Goal: Feedback & Contribution: Leave review/rating

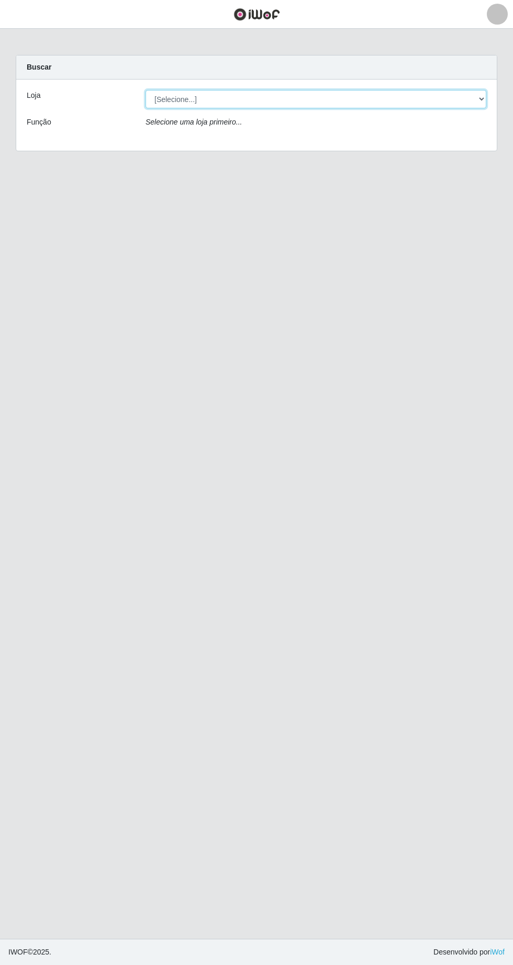
click at [183, 99] on select "[Selecione...] Extrabom - Loja 05 [GEOGRAPHIC_DATA]" at bounding box center [316, 99] width 341 height 18
select select "494"
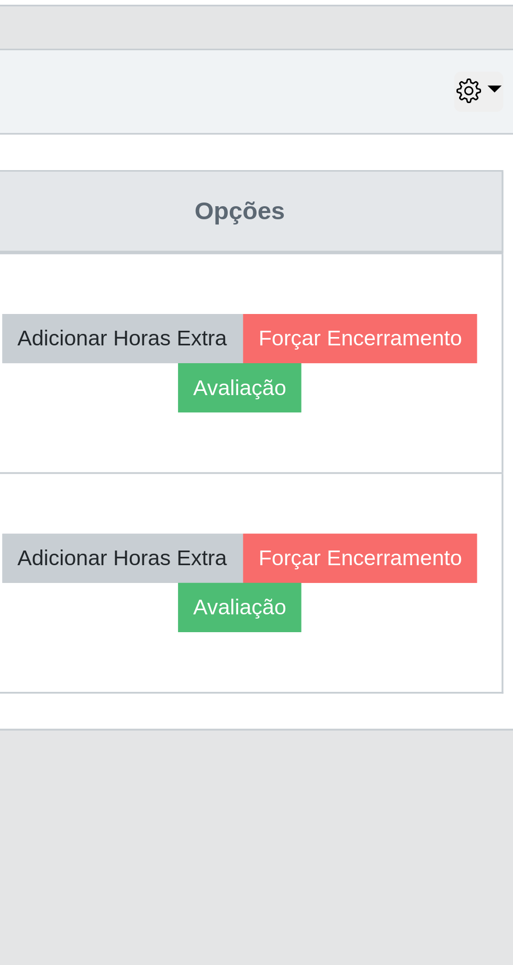
scroll to position [2, 0]
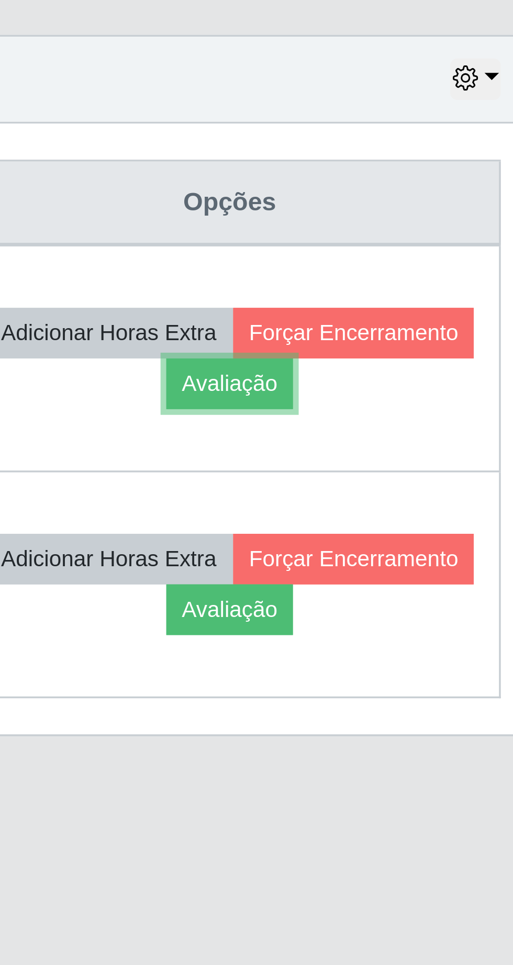
click at [427, 498] on button "Avaliação" at bounding box center [407, 499] width 37 height 15
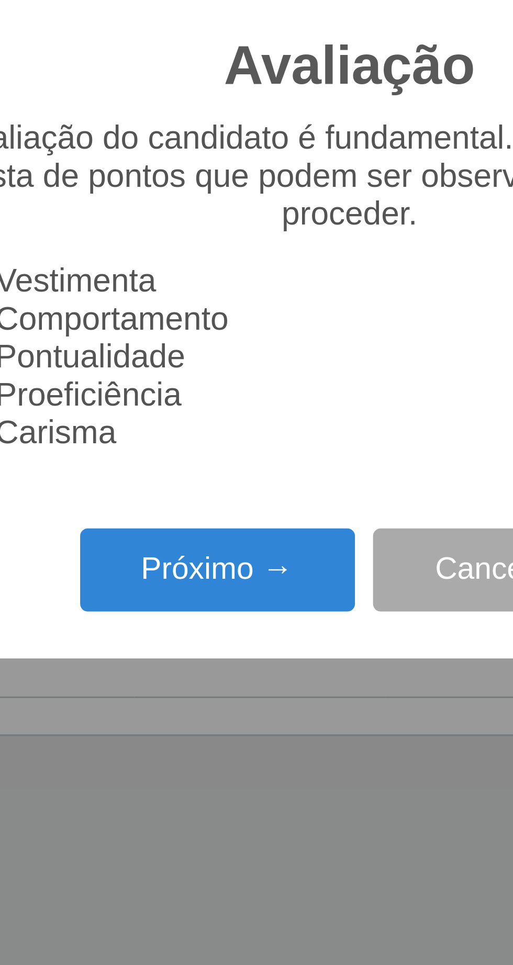
click at [225, 552] on button "Próximo →" at bounding box center [219, 553] width 80 height 25
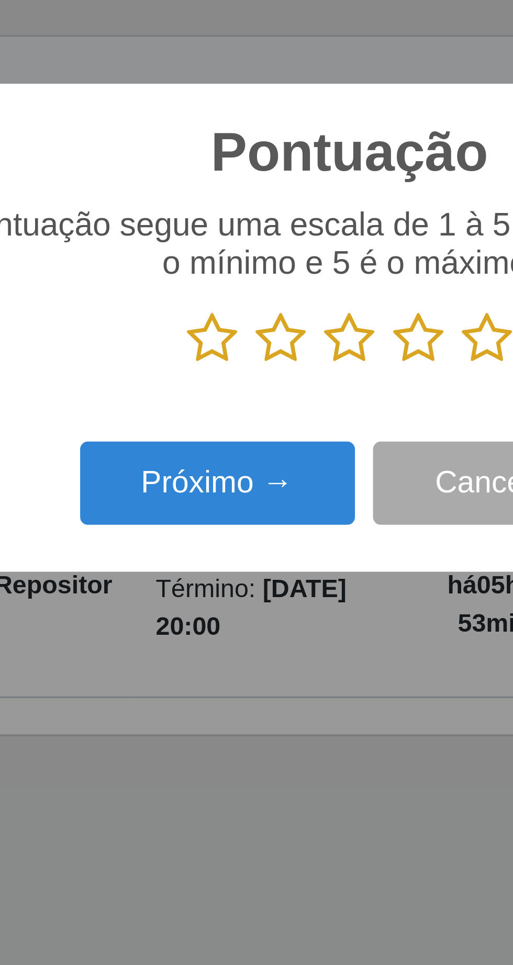
click at [298, 483] on icon at bounding box center [296, 486] width 15 height 16
click at [289, 494] on input "radio" at bounding box center [289, 494] width 0 height 0
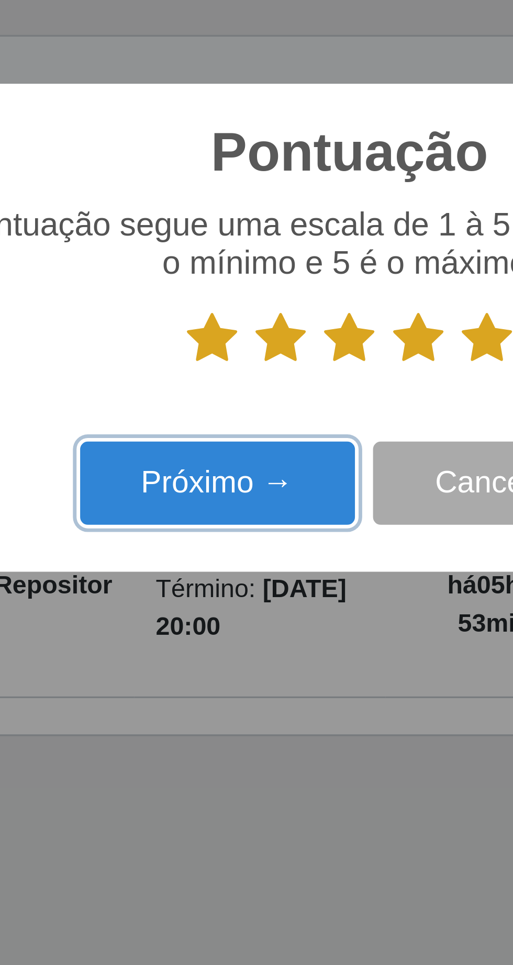
click at [237, 531] on button "Próximo →" at bounding box center [219, 528] width 80 height 25
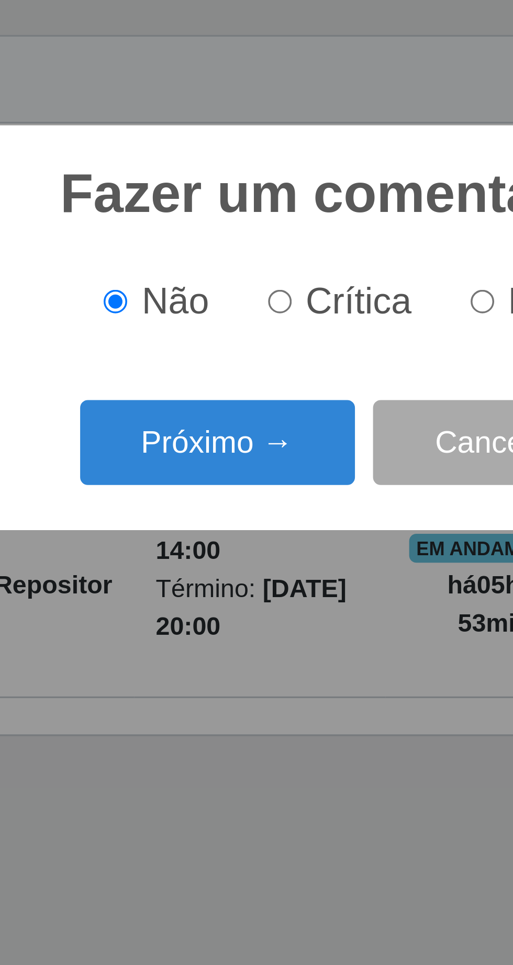
click at [298, 474] on input "Elogio" at bounding box center [295, 475] width 7 height 7
radio input "true"
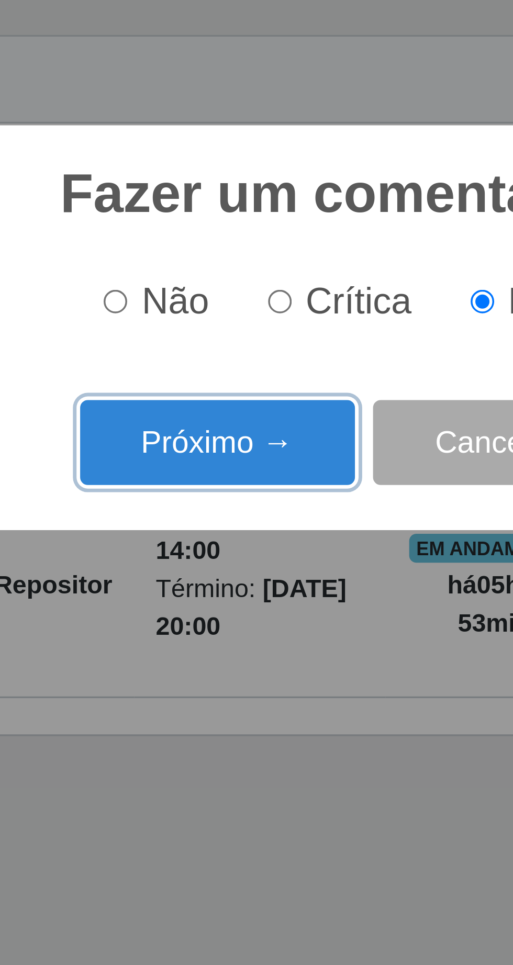
click at [239, 519] on button "Próximo →" at bounding box center [219, 516] width 80 height 25
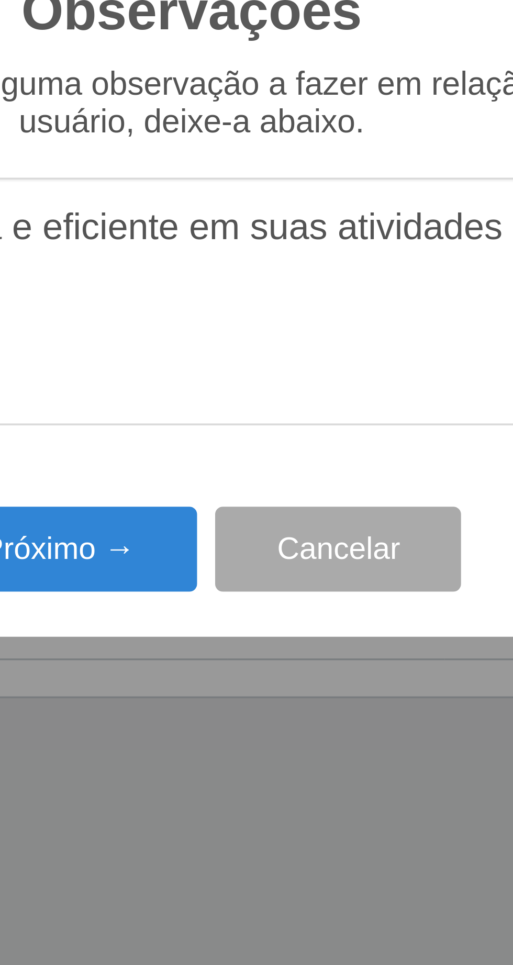
type textarea "A prestadora e eficiente em suas atividades"
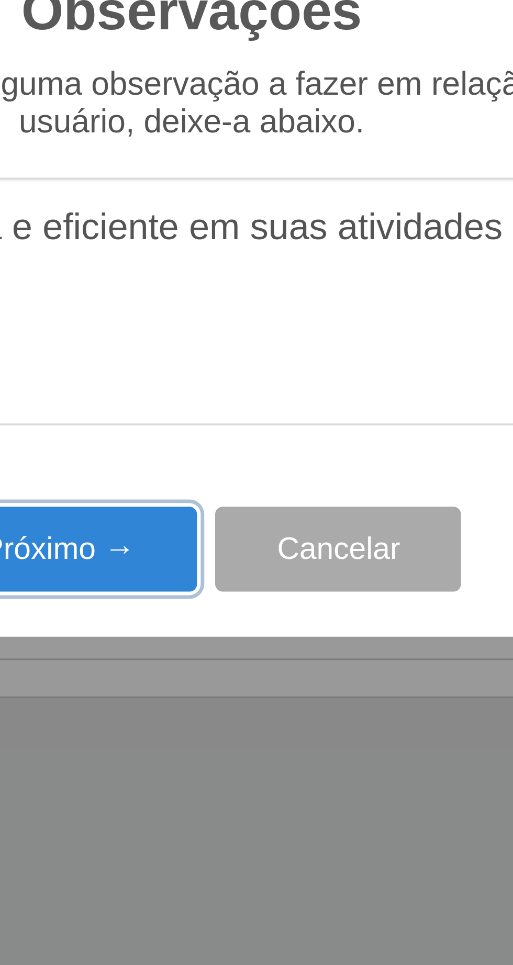
click at [235, 558] on button "Próximo →" at bounding box center [219, 558] width 80 height 25
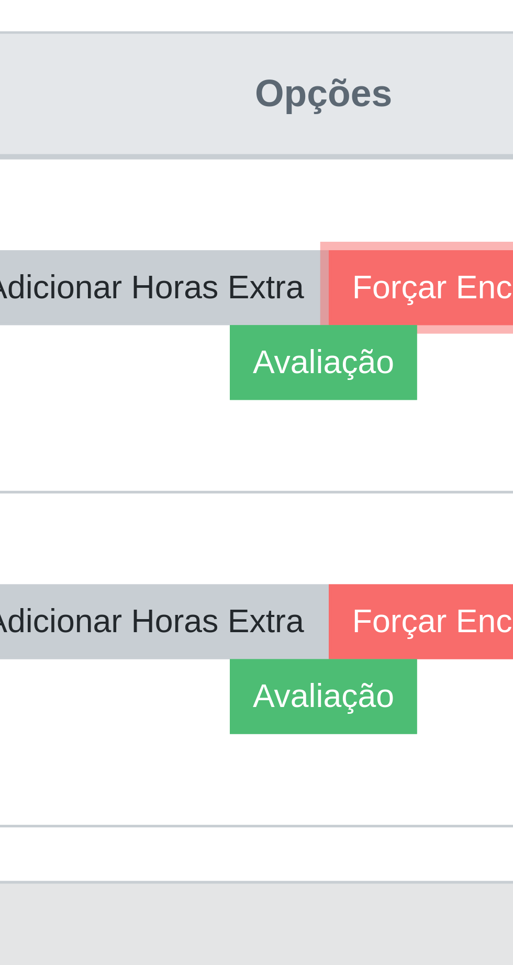
click at [409, 492] on button "Forçar Encerramento" at bounding box center [444, 484] width 70 height 15
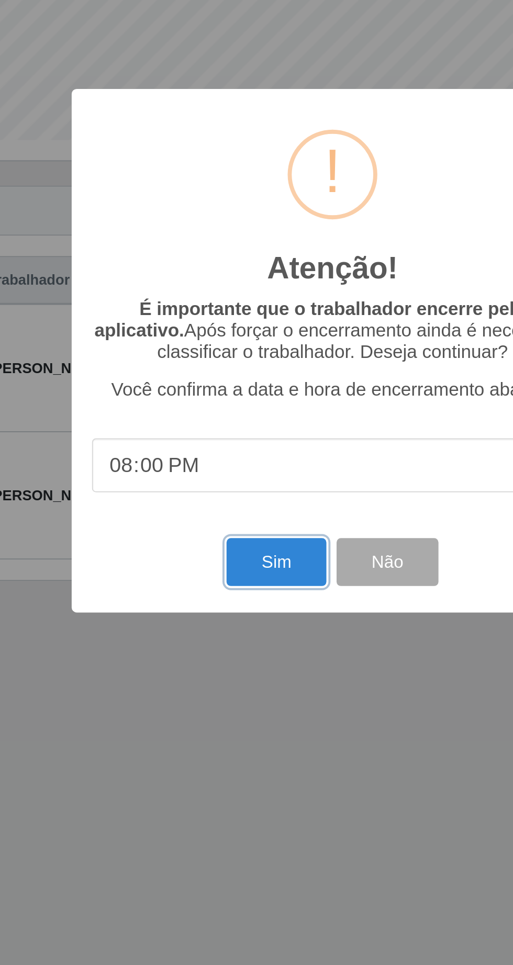
click at [218, 599] on button "Sim" at bounding box center [227, 591] width 51 height 25
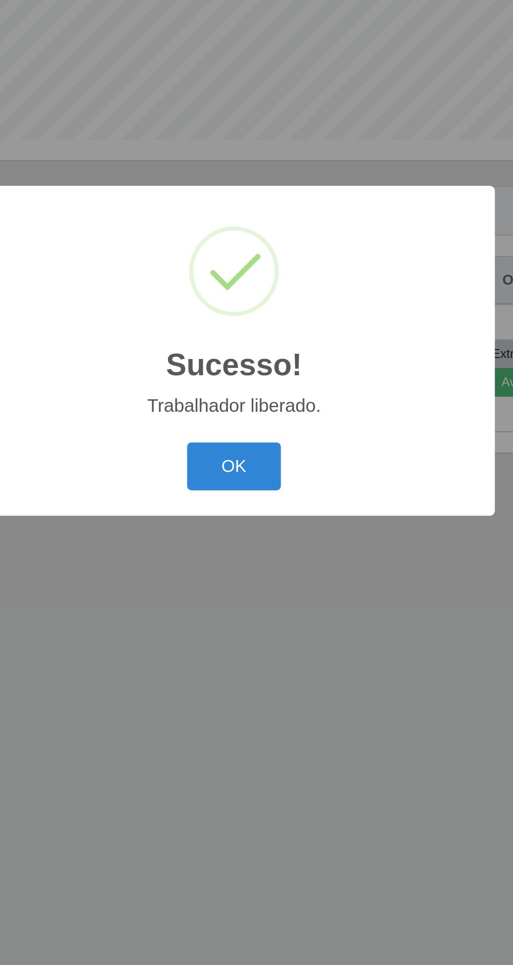
click at [257, 547] on button "OK" at bounding box center [256, 542] width 49 height 25
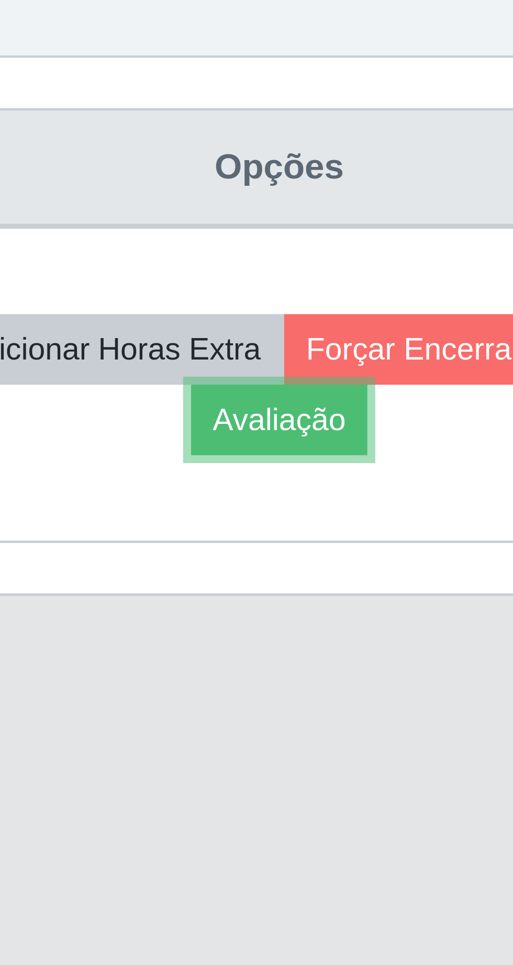
click at [414, 499] on button "Avaliação" at bounding box center [407, 499] width 37 height 15
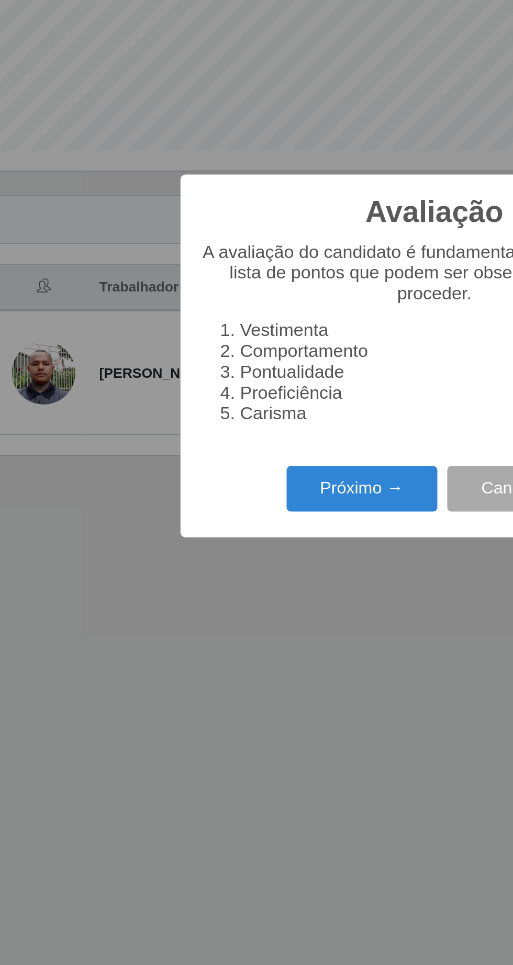
click at [212, 552] on button "Próximo →" at bounding box center [219, 553] width 80 height 25
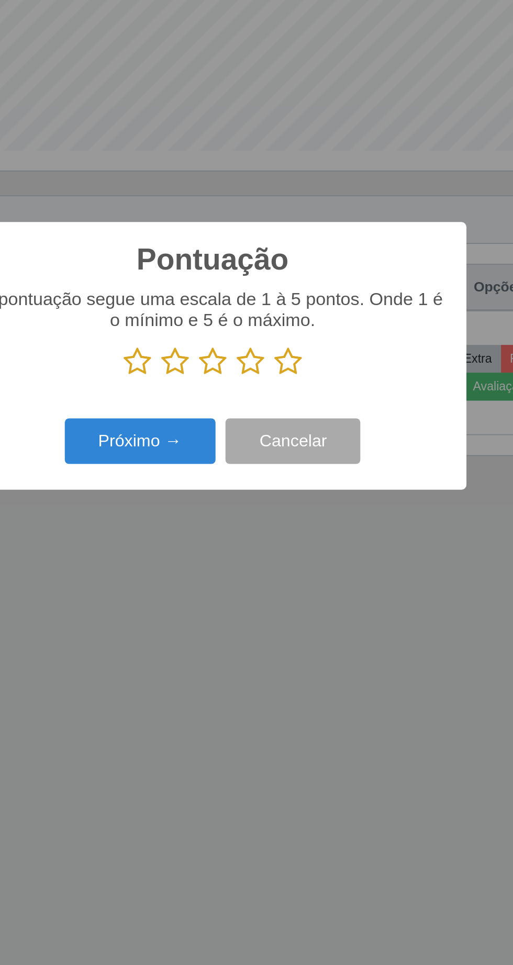
click at [303, 491] on icon at bounding box center [296, 486] width 15 height 16
click at [289, 494] on input "radio" at bounding box center [289, 494] width 0 height 0
click at [239, 532] on button "Próximo →" at bounding box center [219, 528] width 80 height 25
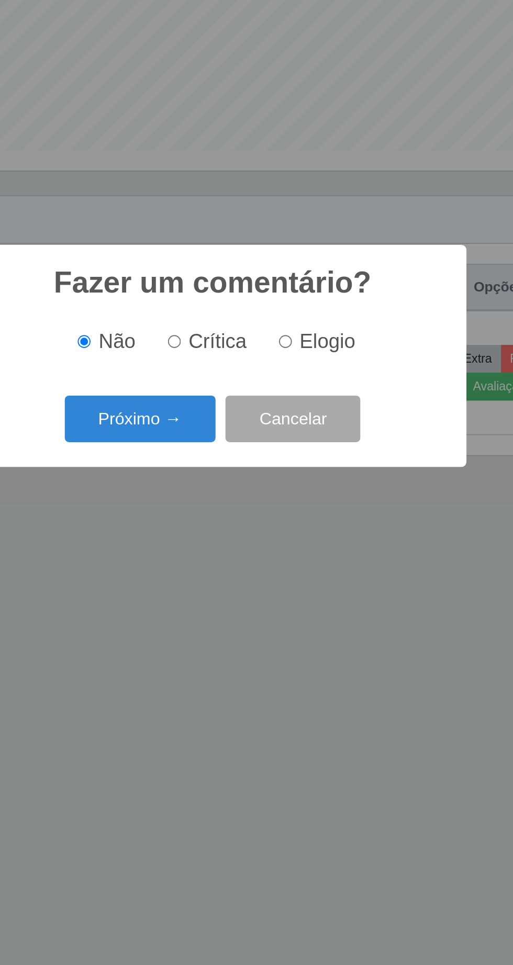
click at [297, 475] on input "Elogio" at bounding box center [295, 475] width 7 height 7
radio input "true"
click at [234, 520] on button "Próximo →" at bounding box center [219, 516] width 80 height 25
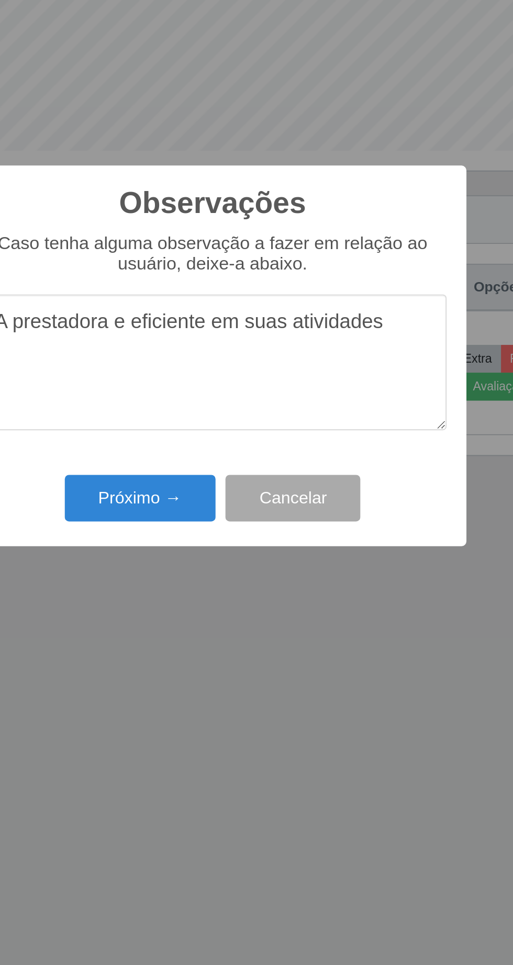
click at [196, 467] on textarea "A prestadora e eficiente em suas atividades" at bounding box center [256, 486] width 247 height 72
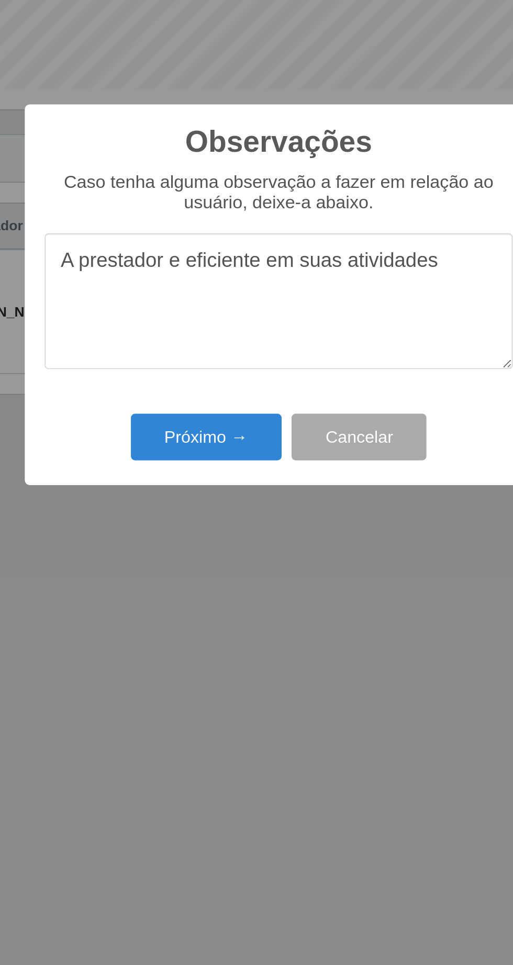
click at [149, 468] on textarea "A prestador e eficiente em suas atividades" at bounding box center [256, 486] width 247 height 72
type textarea "O prestador e eficiente em suas atividades"
click at [213, 557] on button "Próximo →" at bounding box center [219, 558] width 80 height 25
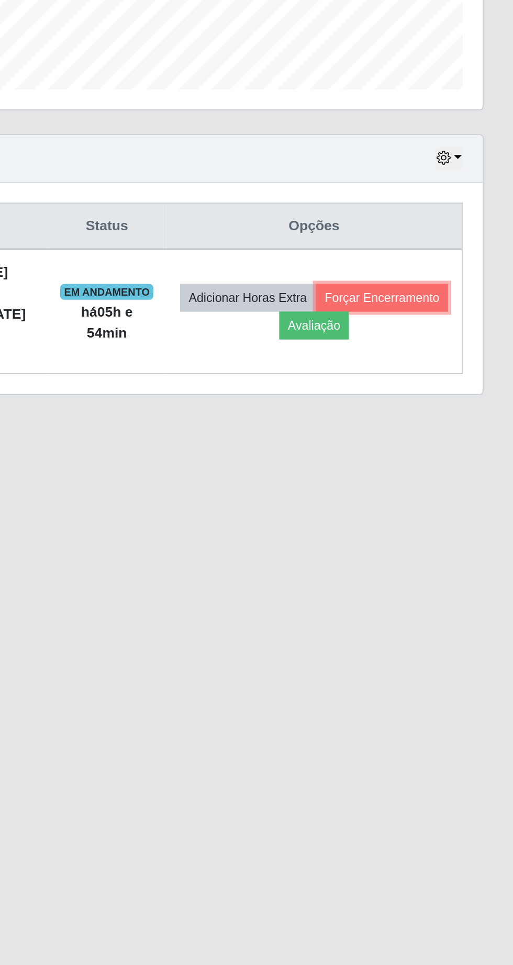
click at [462, 483] on button "Forçar Encerramento" at bounding box center [444, 484] width 70 height 15
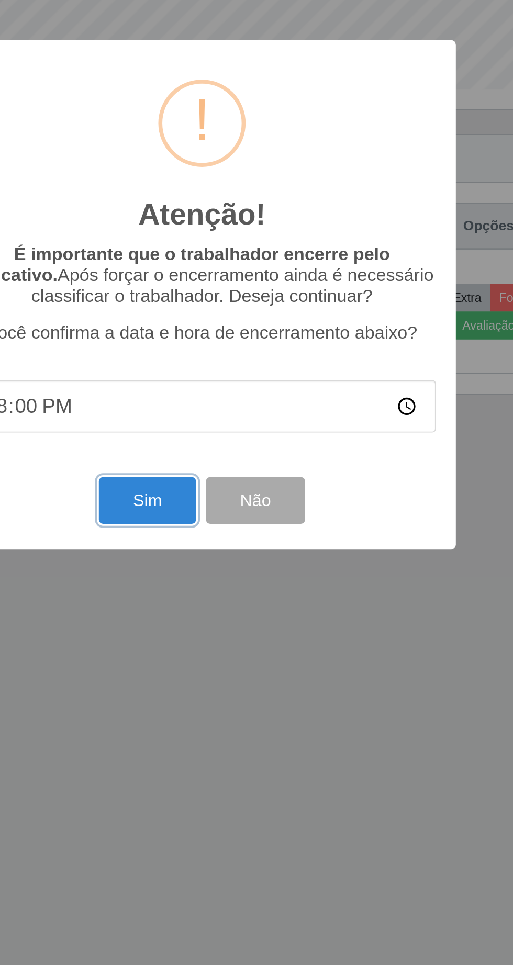
click at [214, 594] on button "Sim" at bounding box center [227, 591] width 51 height 25
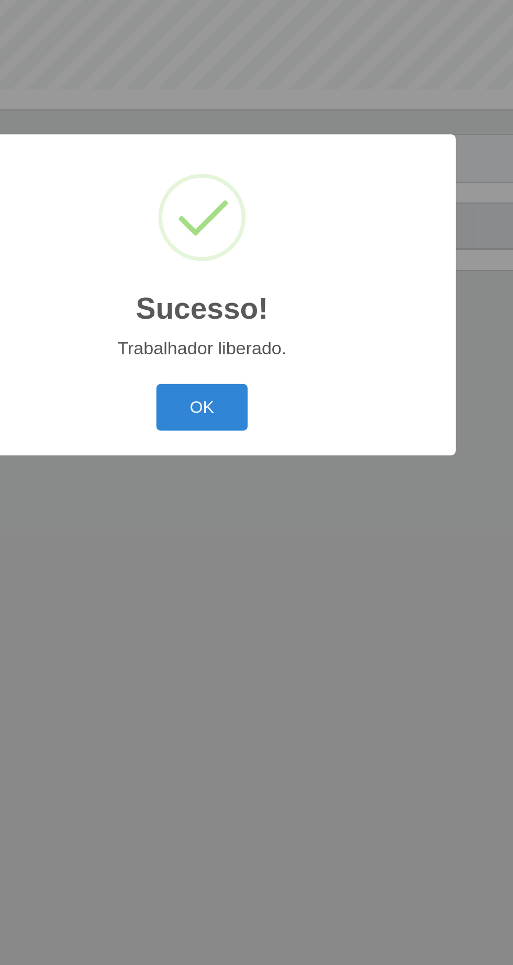
click at [260, 545] on button "OK" at bounding box center [256, 542] width 49 height 25
